Goal: Transaction & Acquisition: Purchase product/service

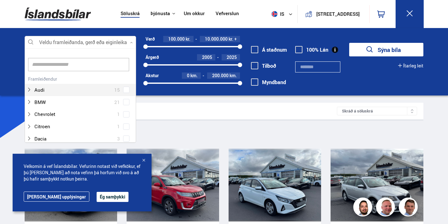
click at [57, 44] on div at bounding box center [81, 42] width 112 height 13
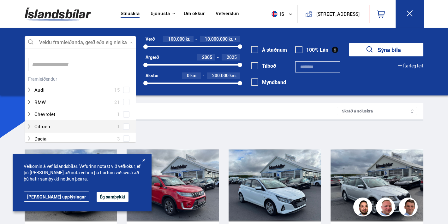
click at [158, 136] on div "Sía" at bounding box center [224, 133] width 399 height 13
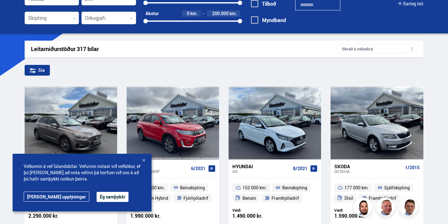
scroll to position [67, 0]
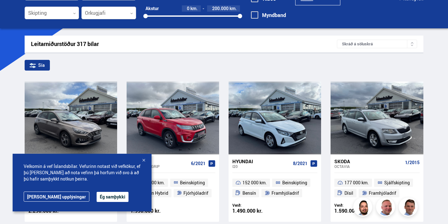
click at [141, 158] on div at bounding box center [143, 161] width 6 height 6
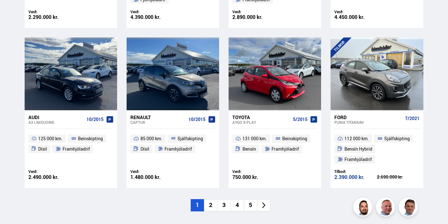
scroll to position [892, 0]
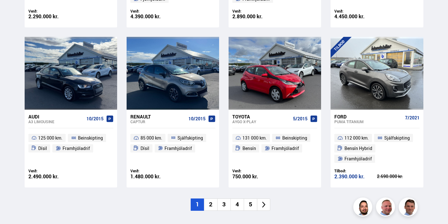
click at [213, 208] on li "2" at bounding box center [210, 205] width 13 height 12
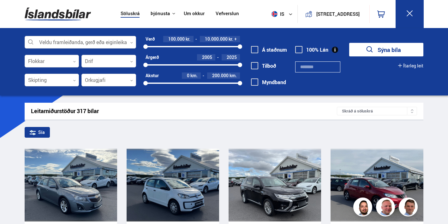
click at [85, 40] on div at bounding box center [81, 42] width 112 height 13
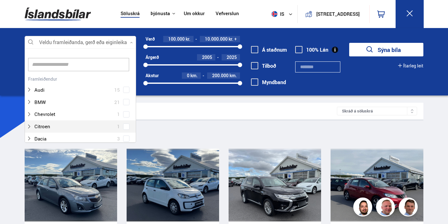
scroll to position [94, 110]
click at [74, 64] on input at bounding box center [78, 64] width 101 height 13
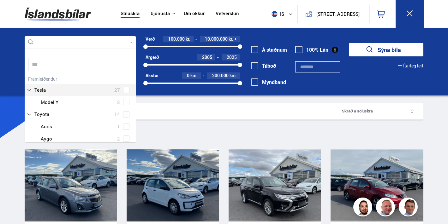
scroll to position [0, 0]
type input "**********"
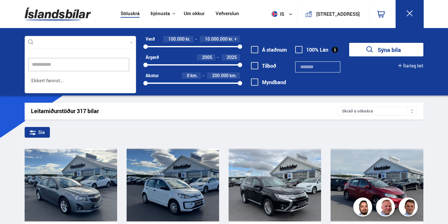
click at [349, 43] on button "Sýna bíla" at bounding box center [386, 50] width 74 height 14
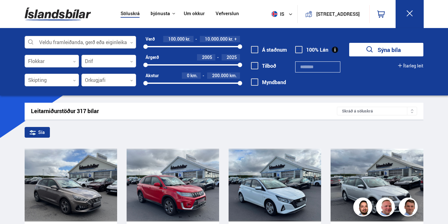
click at [55, 41] on div at bounding box center [81, 42] width 112 height 13
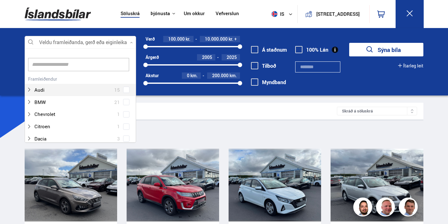
scroll to position [94, 110]
click at [52, 59] on input at bounding box center [78, 64] width 101 height 13
click at [51, 63] on input at bounding box center [78, 64] width 101 height 13
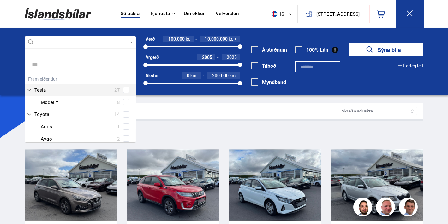
scroll to position [0, 0]
click at [55, 90] on div "Toyota 14 Toyota Auris 1 Toyota Aygo 2 Toyota Corolla 2 Toyota Highlander 1 Toy…" at bounding box center [80, 140] width 111 height 132
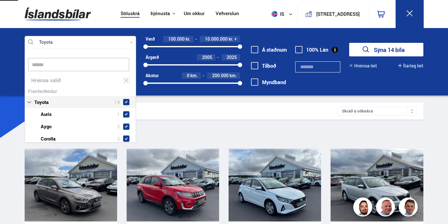
type input "******"
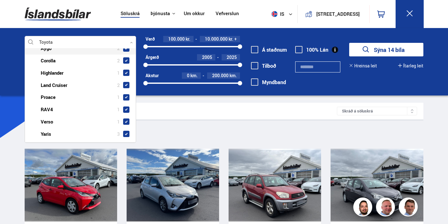
scroll to position [82, 0]
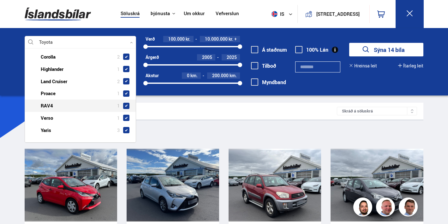
click at [48, 105] on div at bounding box center [86, 105] width 95 height 9
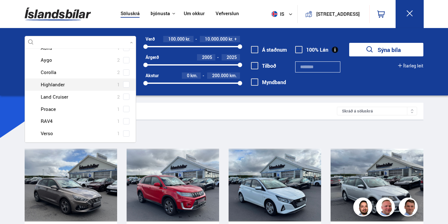
scroll to position [70, 0]
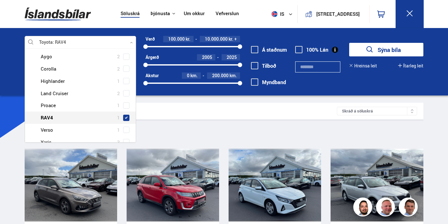
click at [125, 117] on span at bounding box center [126, 118] width 3 height 3
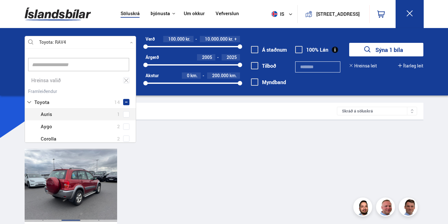
click at [78, 182] on div at bounding box center [71, 185] width 19 height 73
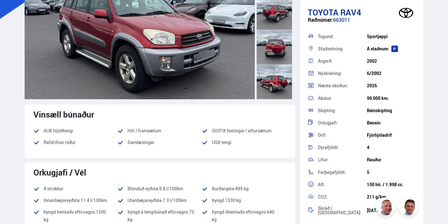
scroll to position [30, 0]
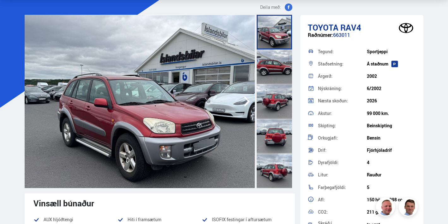
click at [275, 59] on div at bounding box center [274, 67] width 35 height 35
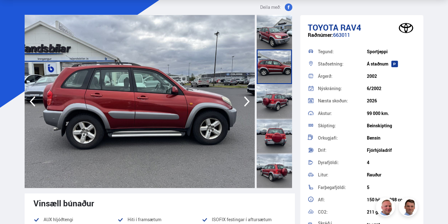
click at [273, 103] on div at bounding box center [274, 101] width 35 height 35
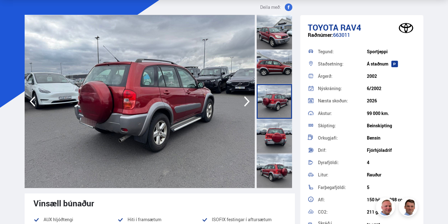
click at [272, 152] on div at bounding box center [274, 136] width 35 height 35
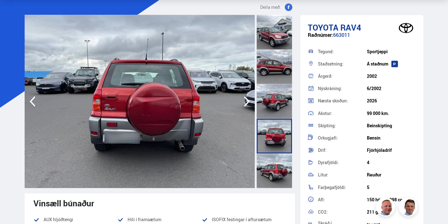
click at [273, 166] on div at bounding box center [274, 171] width 35 height 35
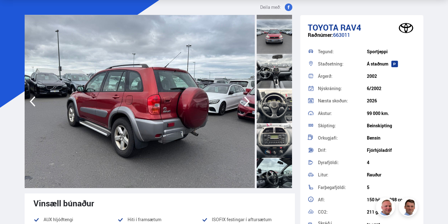
scroll to position [229, 0]
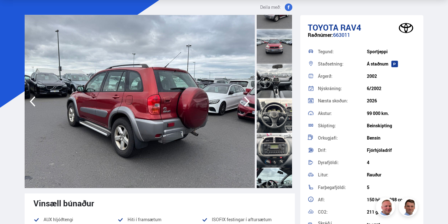
click at [278, 77] on div at bounding box center [274, 81] width 35 height 35
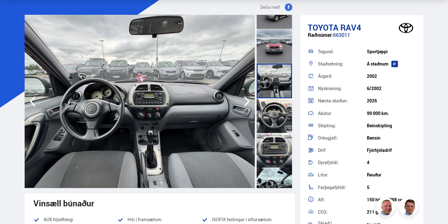
click at [277, 116] on div at bounding box center [274, 115] width 35 height 35
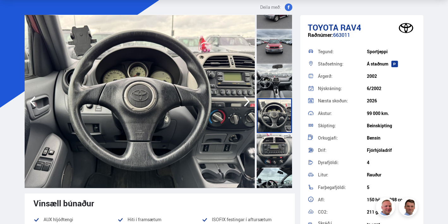
click at [273, 144] on div at bounding box center [274, 150] width 35 height 35
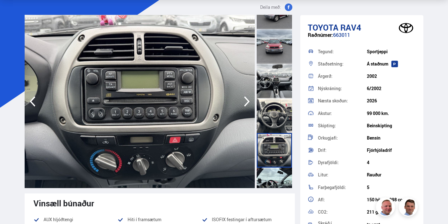
click at [273, 115] on div at bounding box center [274, 115] width 35 height 35
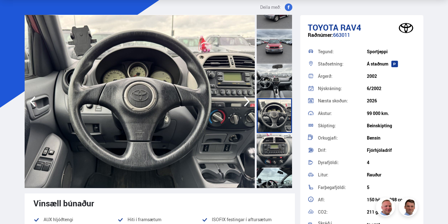
click at [273, 141] on div at bounding box center [274, 150] width 35 height 35
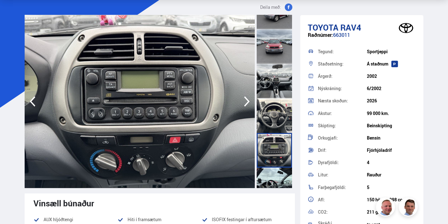
click at [274, 164] on div at bounding box center [274, 150] width 35 height 35
click at [273, 168] on div at bounding box center [274, 150] width 35 height 35
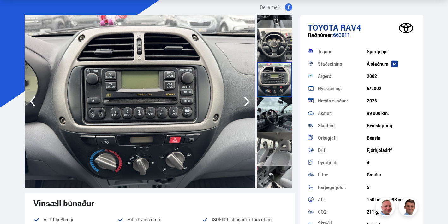
scroll to position [306, 0]
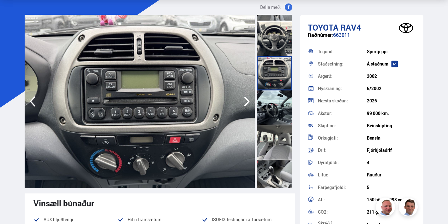
click at [276, 138] on div at bounding box center [274, 142] width 35 height 35
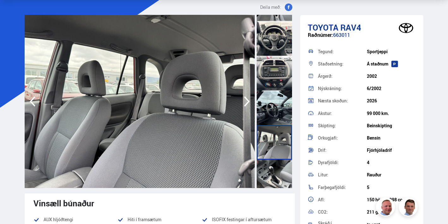
click at [272, 166] on div at bounding box center [274, 177] width 35 height 35
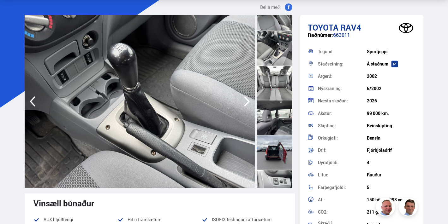
scroll to position [625, 0]
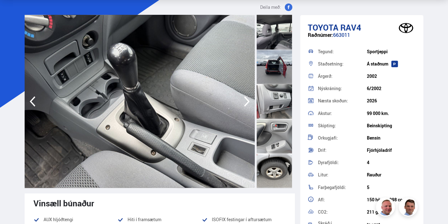
click at [274, 170] on div at bounding box center [274, 171] width 35 height 35
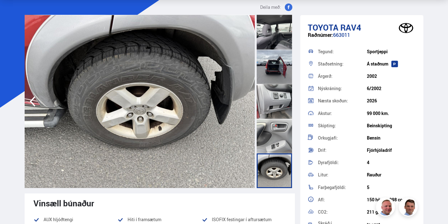
click at [276, 151] on div at bounding box center [274, 136] width 35 height 35
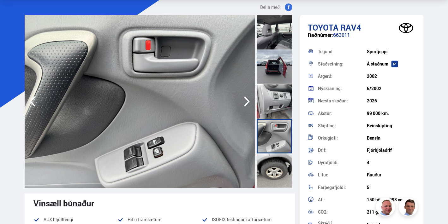
click at [277, 103] on div at bounding box center [274, 101] width 35 height 35
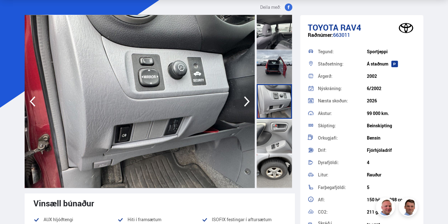
click at [276, 82] on div at bounding box center [274, 67] width 35 height 35
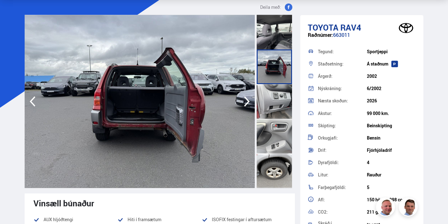
click at [273, 74] on div at bounding box center [274, 67] width 35 height 35
click at [270, 96] on div at bounding box center [274, 101] width 35 height 35
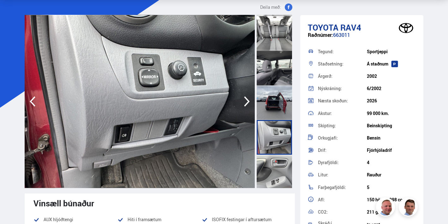
scroll to position [548, 0]
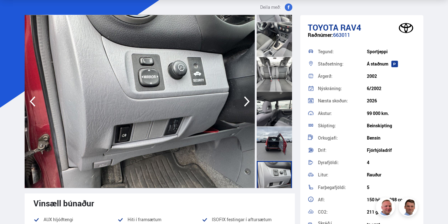
click at [276, 80] on div at bounding box center [274, 74] width 35 height 35
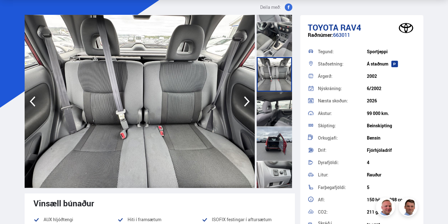
click at [273, 39] on div at bounding box center [274, 39] width 35 height 35
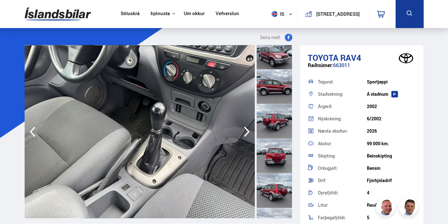
scroll to position [0, 0]
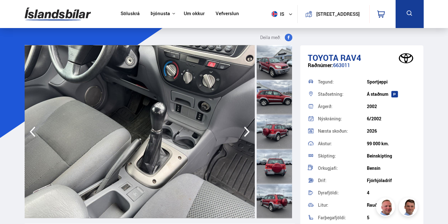
click at [278, 64] on div at bounding box center [274, 62] width 35 height 35
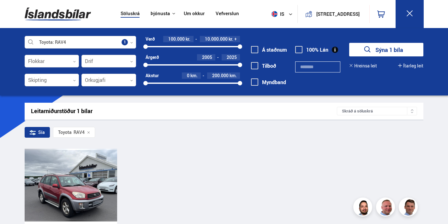
click at [122, 15] on link "Söluskrá" at bounding box center [130, 14] width 19 height 7
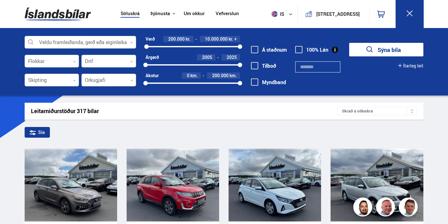
click at [146, 47] on div at bounding box center [146, 47] width 4 height 4
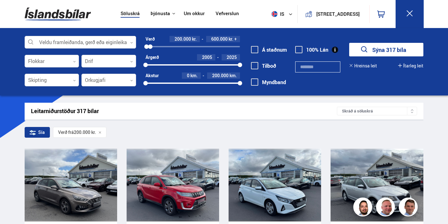
drag, startPoint x: 239, startPoint y: 46, endPoint x: 150, endPoint y: 46, distance: 88.7
click at [150, 46] on div at bounding box center [150, 47] width 4 height 4
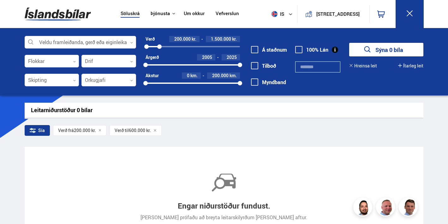
drag, startPoint x: 151, startPoint y: 46, endPoint x: 160, endPoint y: 46, distance: 8.5
click at [160, 46] on div at bounding box center [159, 47] width 4 height 4
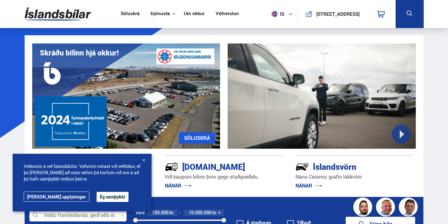
click at [128, 15] on link "Söluskrá" at bounding box center [130, 14] width 19 height 7
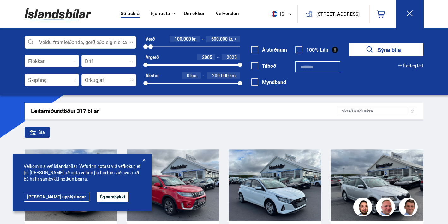
drag, startPoint x: 240, startPoint y: 45, endPoint x: 151, endPoint y: 43, distance: 89.7
click at [151, 43] on div "Verð 100.000 kr. 600.000 kr. + 100000 616056" at bounding box center [193, 43] width 94 height 14
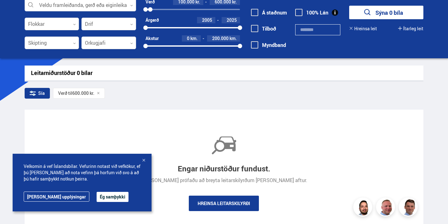
scroll to position [69, 0]
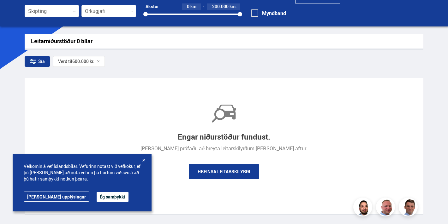
click at [212, 170] on link "Hreinsa leitarskilyrði" at bounding box center [224, 171] width 70 height 15
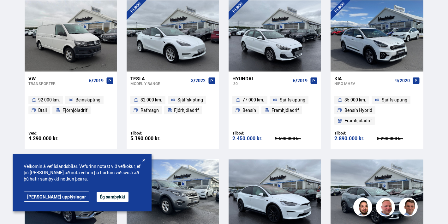
scroll to position [150, 0]
